Goal: Transaction & Acquisition: Book appointment/travel/reservation

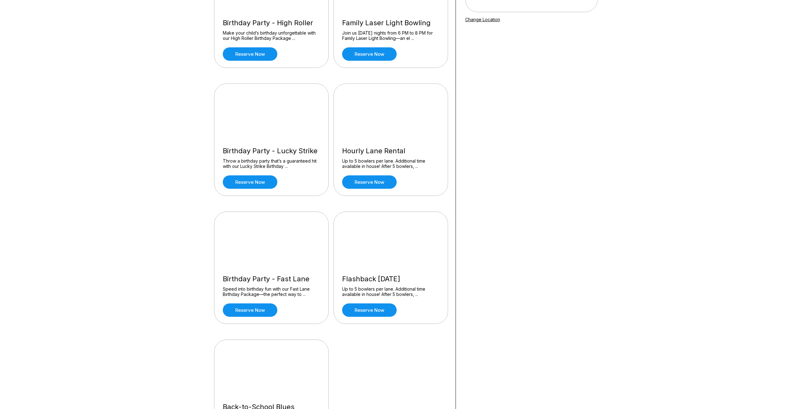
scroll to position [156, 0]
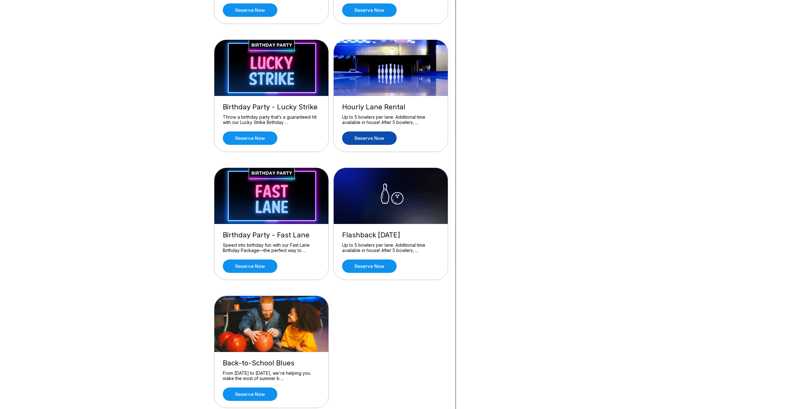
click at [385, 141] on link "Reserve now" at bounding box center [369, 137] width 55 height 13
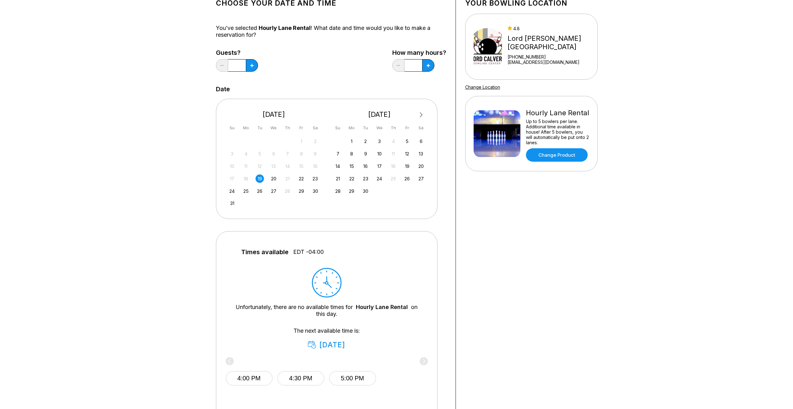
scroll to position [62, 0]
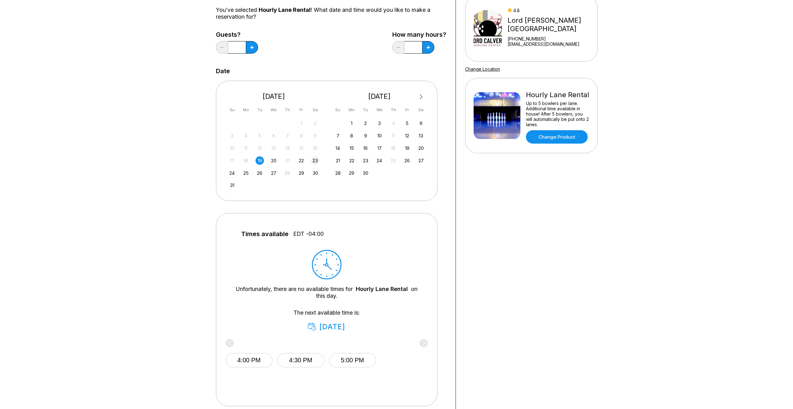
click at [317, 162] on div "23" at bounding box center [315, 160] width 8 height 8
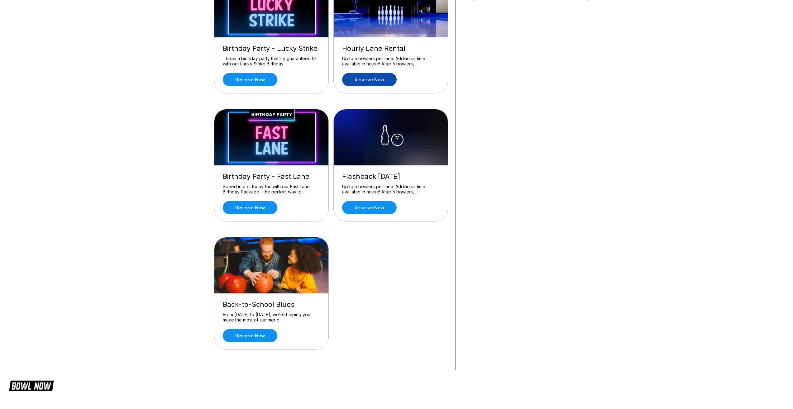
scroll to position [218, 0]
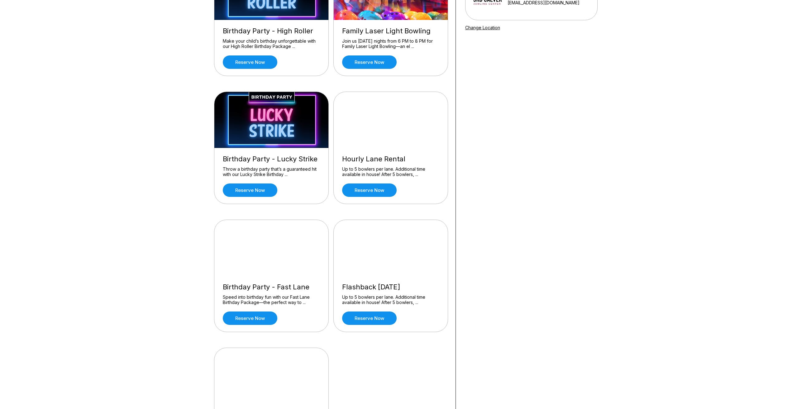
scroll to position [125, 0]
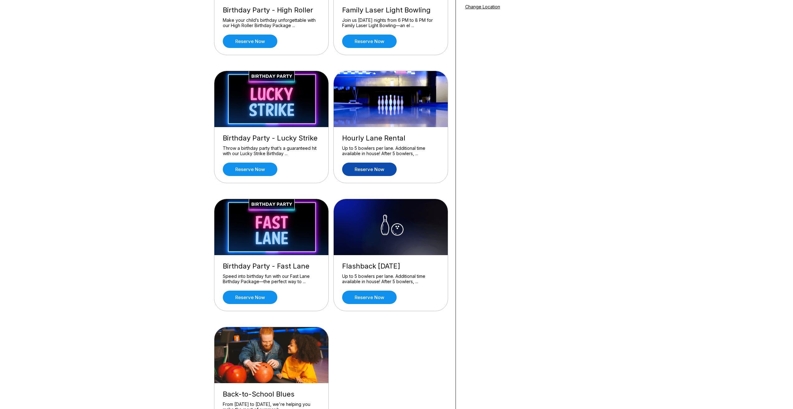
click at [387, 168] on link "Reserve now" at bounding box center [369, 169] width 55 height 13
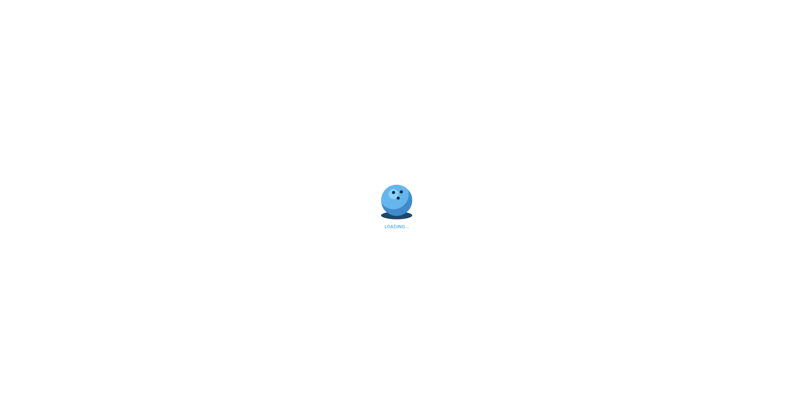
scroll to position [0, 0]
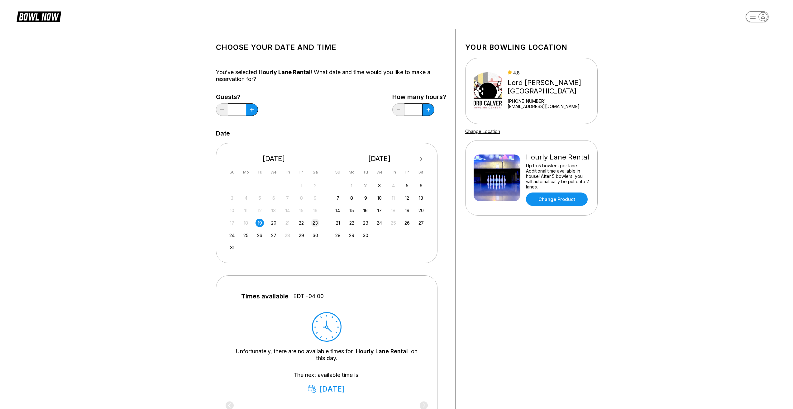
click at [313, 220] on div "23" at bounding box center [315, 223] width 8 height 8
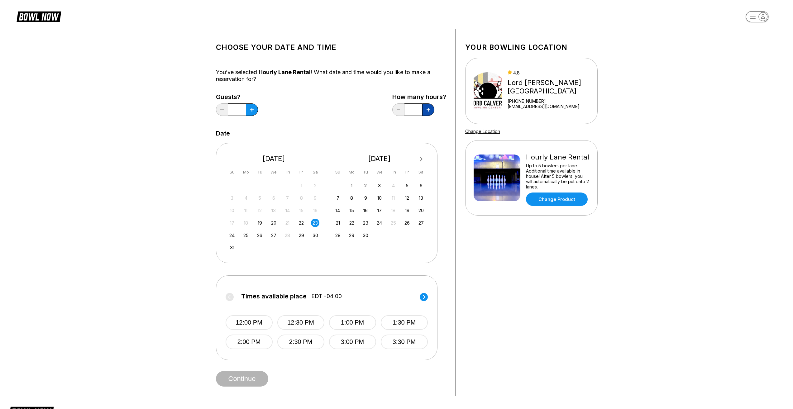
click at [254, 110] on icon at bounding box center [251, 109] width 3 height 3
click at [258, 113] on button at bounding box center [252, 109] width 12 height 12
type input "*"
click at [346, 338] on button "3:00 PM" at bounding box center [352, 342] width 47 height 15
click at [257, 375] on button "Continue" at bounding box center [242, 379] width 52 height 16
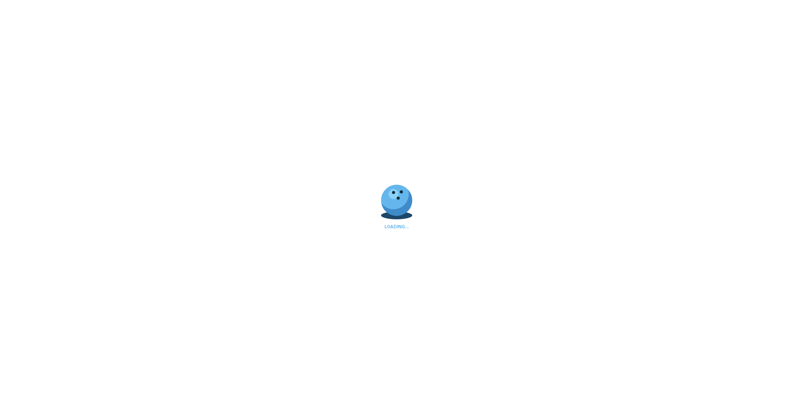
select select "**"
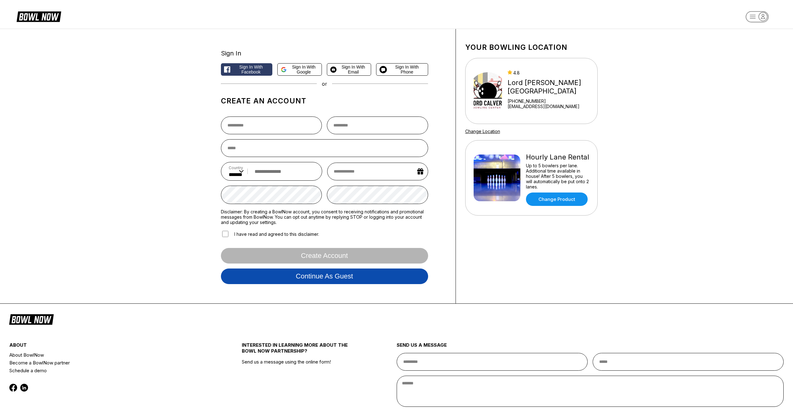
click at [374, 277] on button "Continue as guest" at bounding box center [324, 277] width 207 height 16
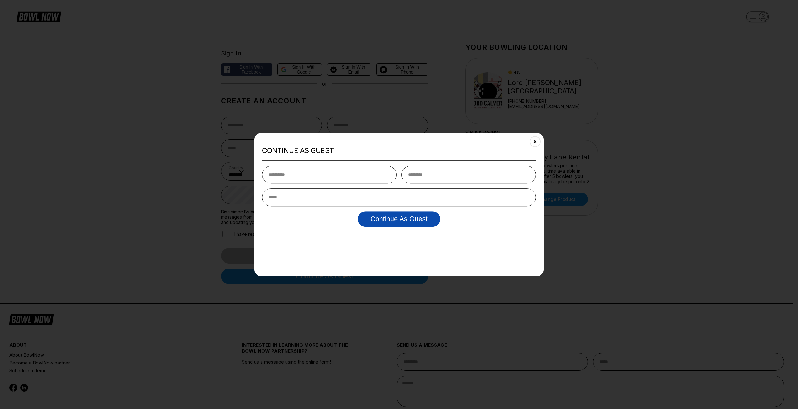
click at [423, 220] on button "Continue as Guest" at bounding box center [399, 219] width 82 height 16
click at [539, 139] on button "Close" at bounding box center [534, 141] width 15 height 15
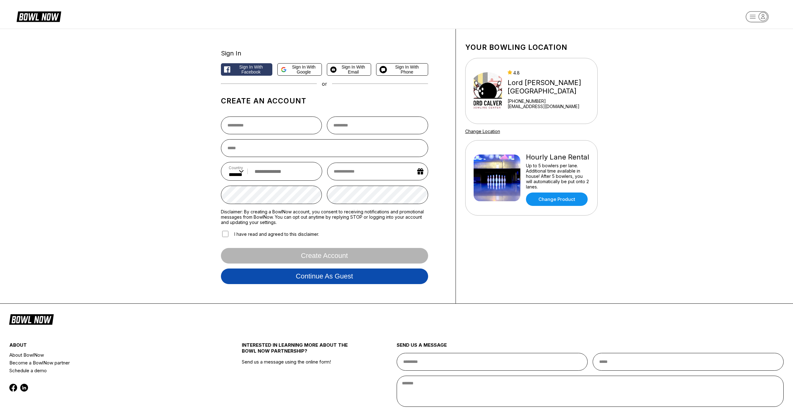
click at [340, 281] on button "Continue as guest" at bounding box center [324, 277] width 207 height 16
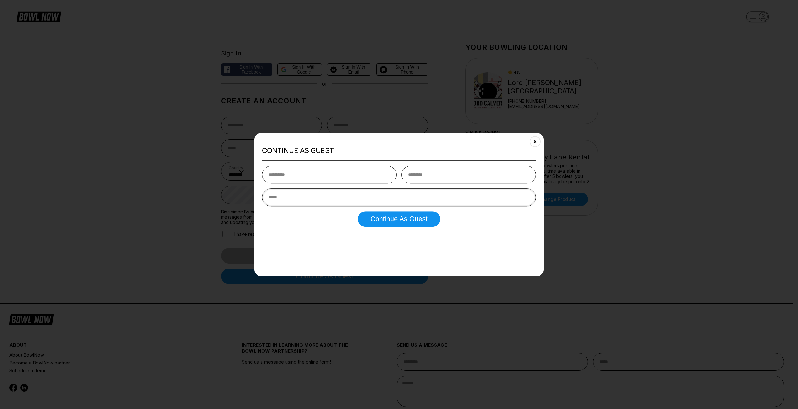
click at [342, 206] on input "email" at bounding box center [399, 197] width 274 height 18
click at [378, 220] on button "Continue as Guest" at bounding box center [399, 219] width 82 height 16
click at [532, 141] on icon "Close" at bounding box center [534, 141] width 5 height 5
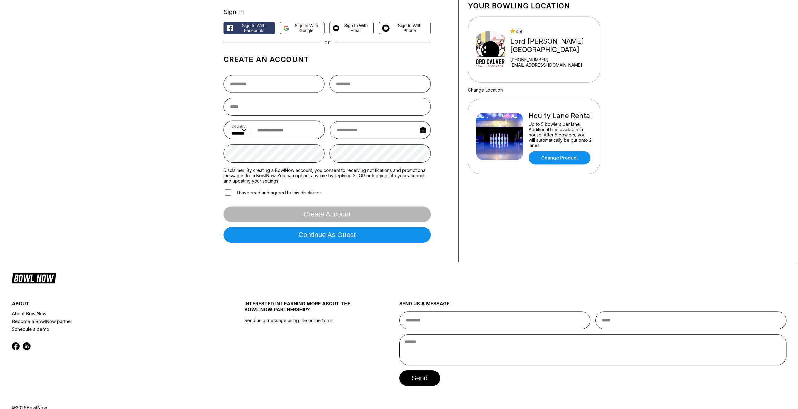
scroll to position [54, 0]
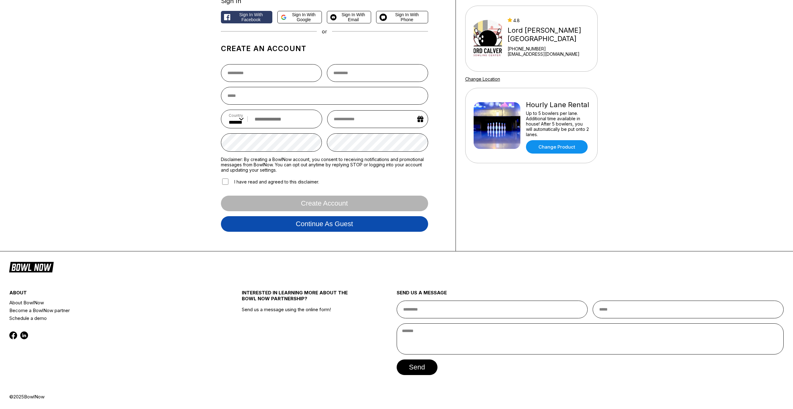
click at [355, 222] on button "Continue as guest" at bounding box center [324, 224] width 207 height 16
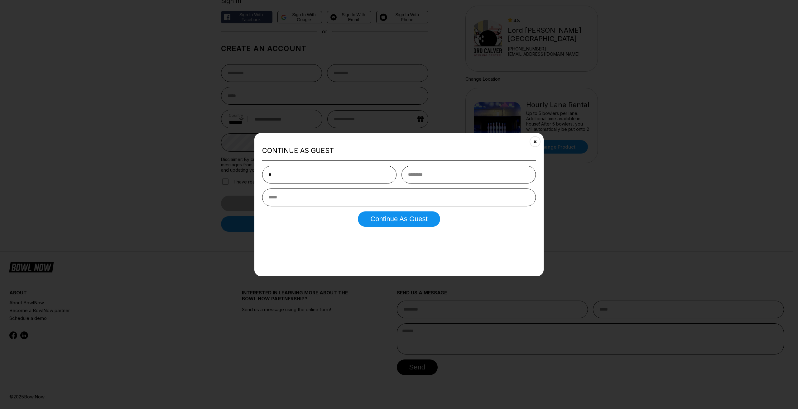
type input "*"
type input "**********"
click at [368, 211] on div "**********" at bounding box center [399, 196] width 274 height 61
click at [369, 213] on button "Continue as Guest" at bounding box center [399, 219] width 82 height 16
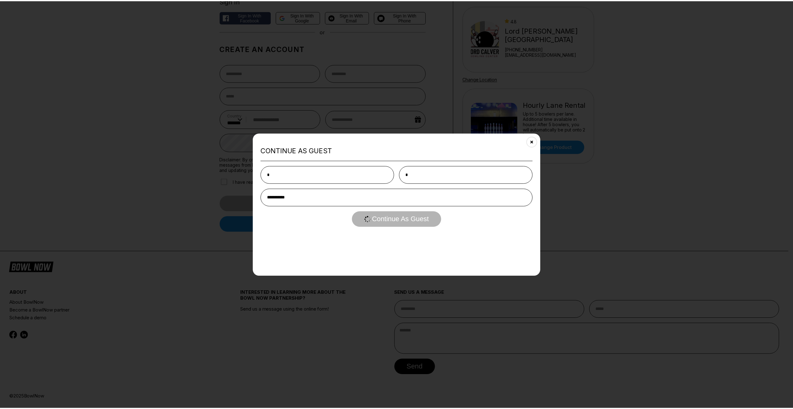
scroll to position [0, 0]
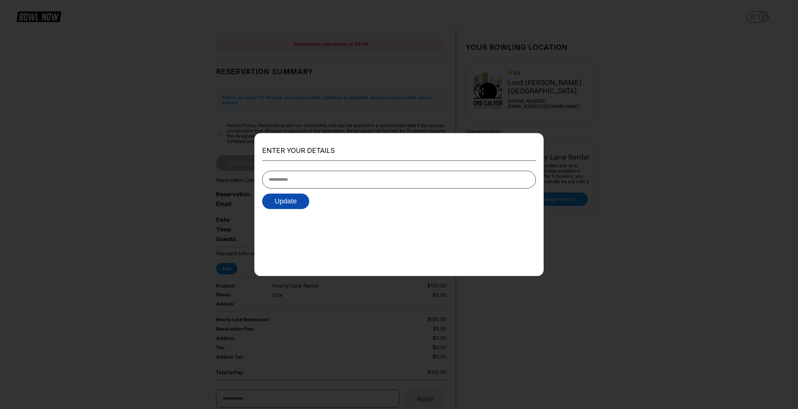
click at [297, 205] on button "Update" at bounding box center [285, 201] width 47 height 16
click at [308, 186] on input "tel" at bounding box center [399, 180] width 274 height 18
type input "*********"
click at [296, 201] on button "Update" at bounding box center [285, 201] width 47 height 16
